Goal: Navigation & Orientation: Find specific page/section

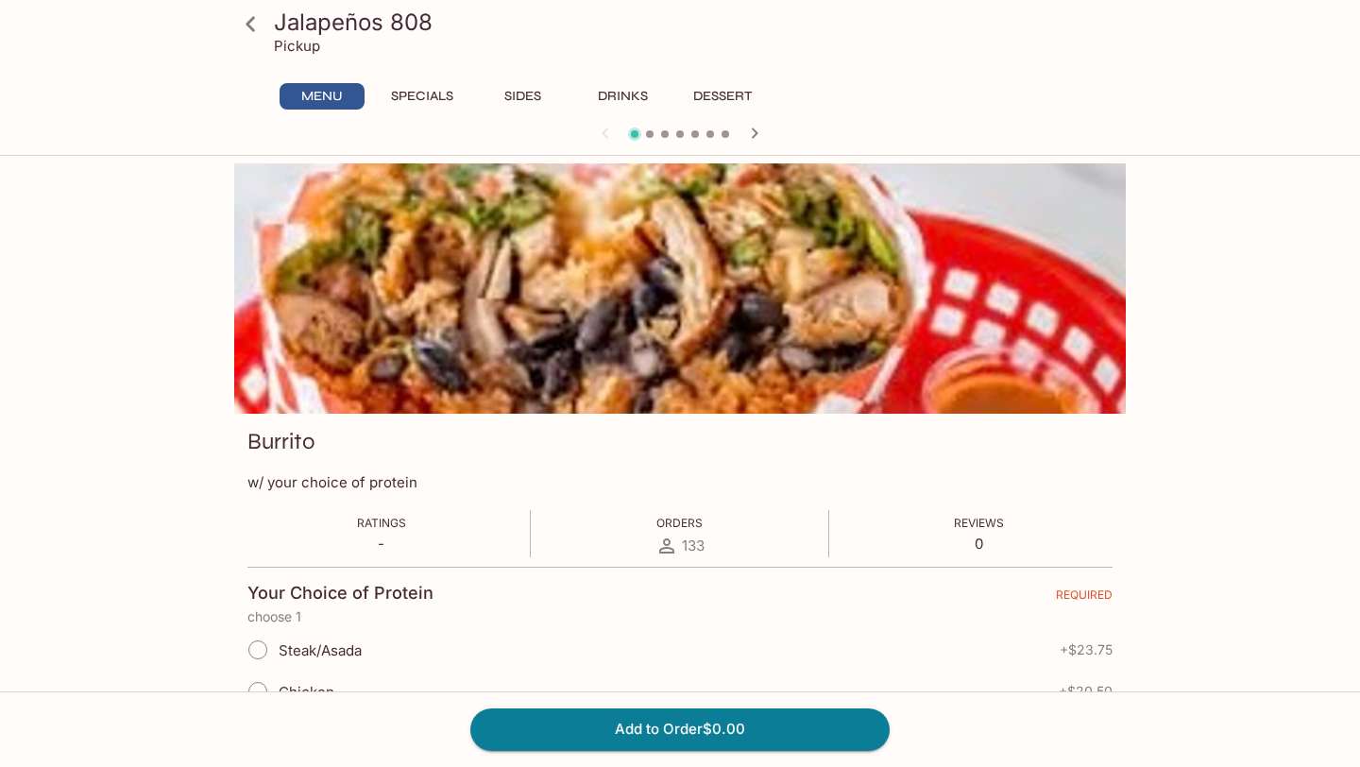
scroll to position [247, 0]
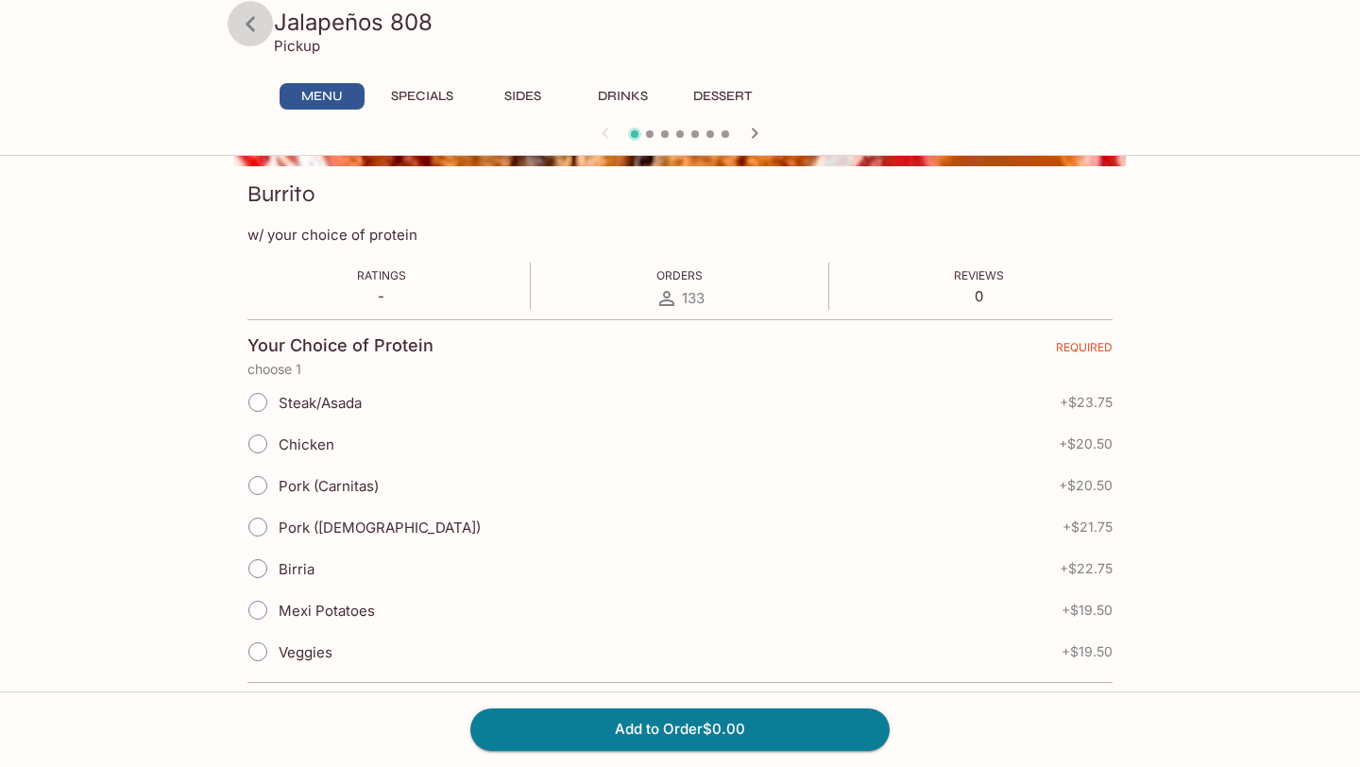
click at [252, 21] on icon at bounding box center [250, 24] width 33 height 33
